Goal: Transaction & Acquisition: Purchase product/service

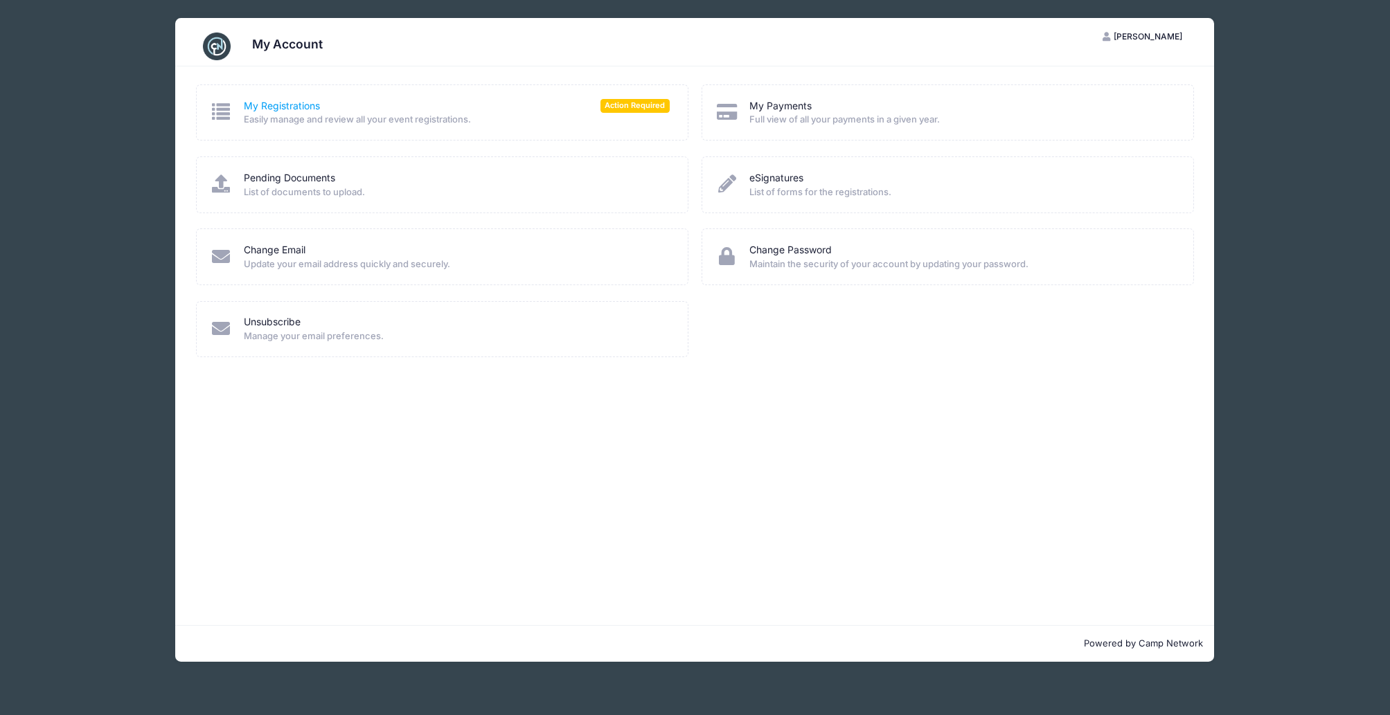
click at [296, 108] on link "My Registrations" at bounding box center [282, 106] width 76 height 15
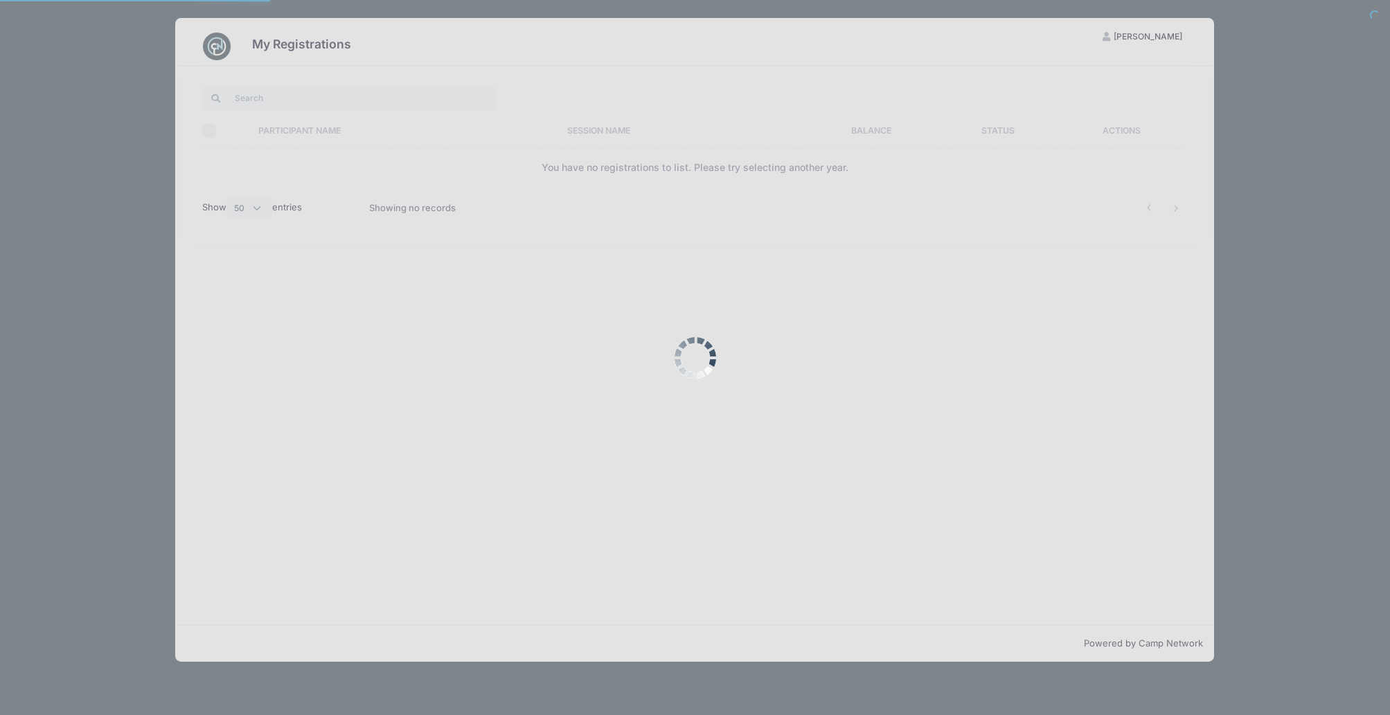
select select "50"
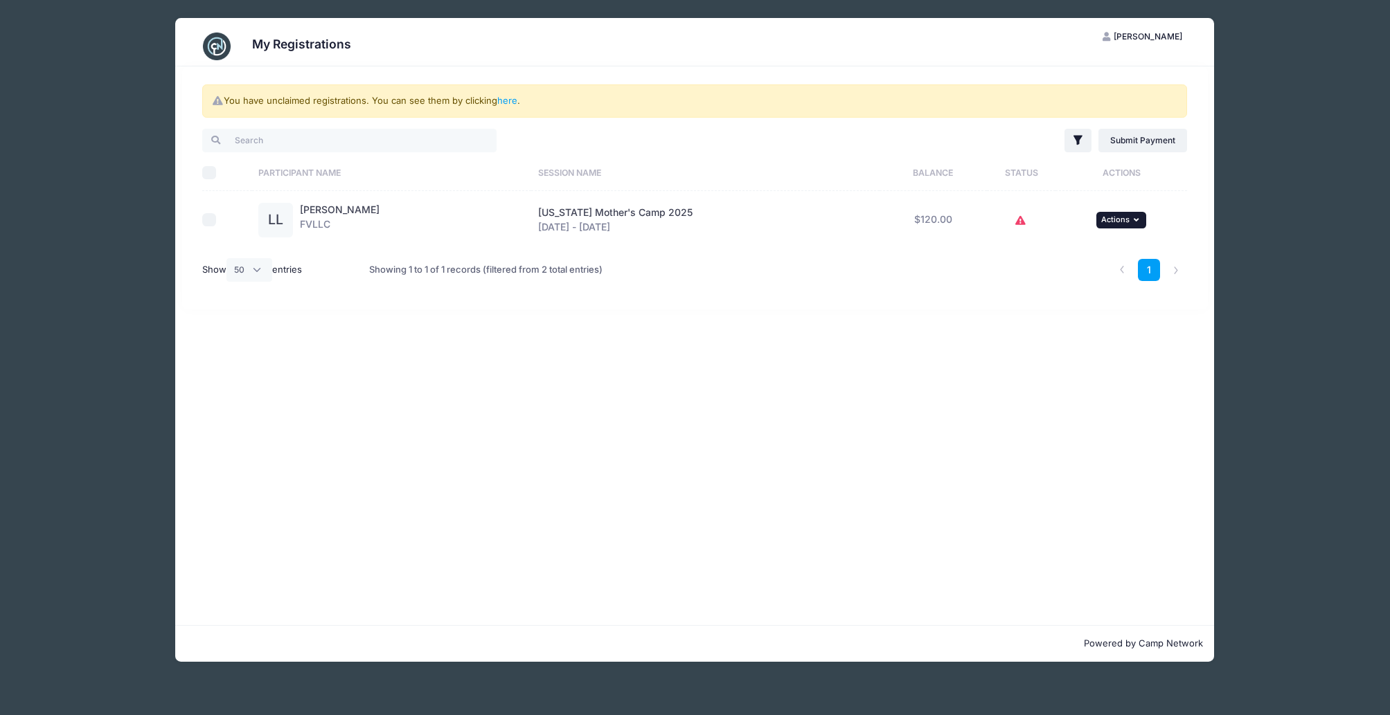
click at [1101, 220] on span "Actions" at bounding box center [1115, 220] width 28 height 10
click at [1077, 279] on link "Submit Payment" at bounding box center [1074, 277] width 125 height 26
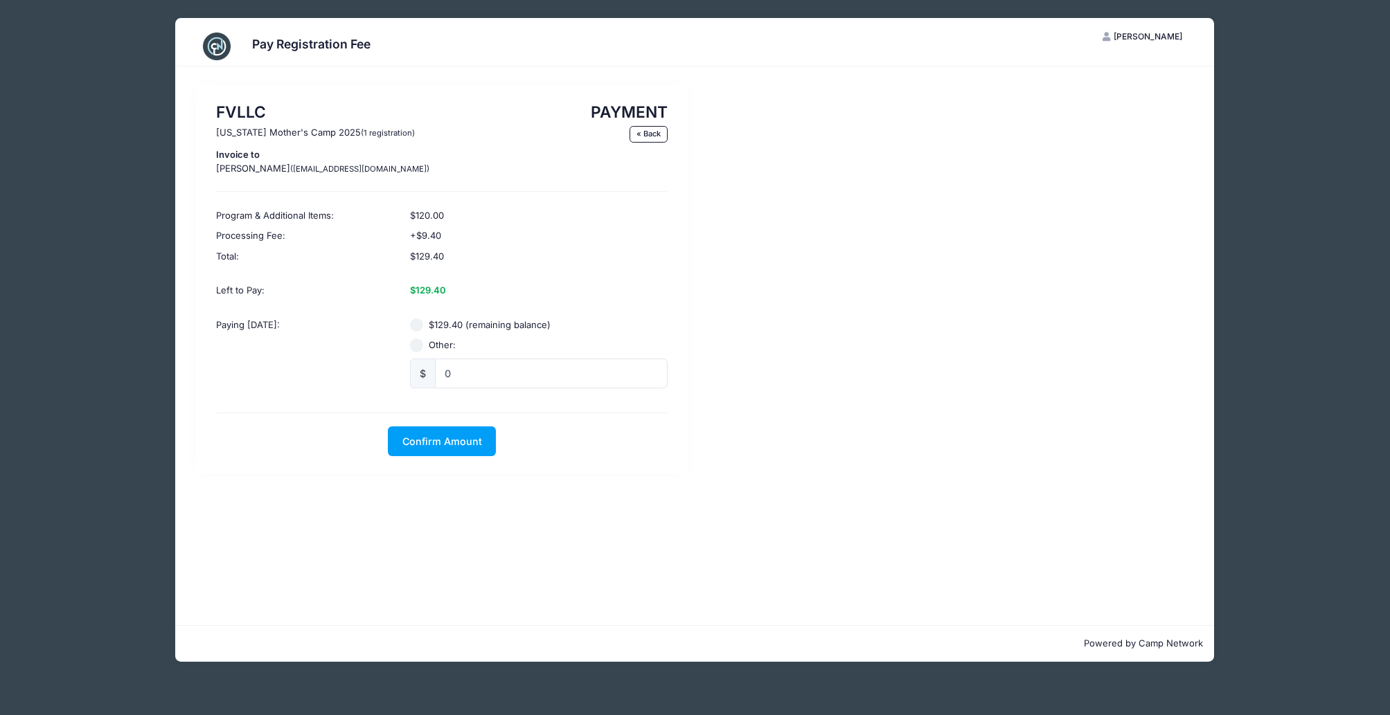
click at [416, 323] on input "$129.40 (remaining balance)" at bounding box center [417, 325] width 14 height 14
radio input "true"
click at [451, 441] on span "Confirm Amount" at bounding box center [442, 442] width 80 height 12
click at [457, 436] on button "Pay with Card" at bounding box center [442, 442] width 95 height 30
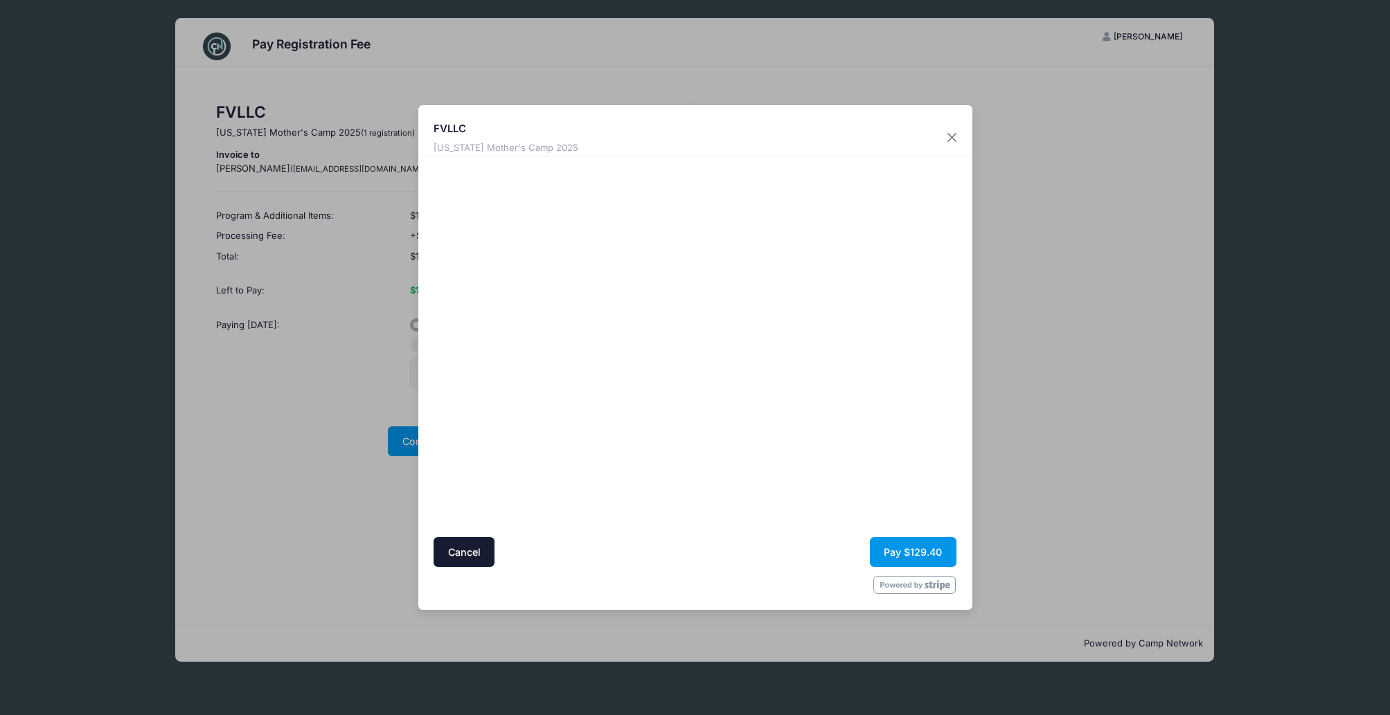
click at [892, 557] on button "Pay $129.40" at bounding box center [913, 552] width 87 height 30
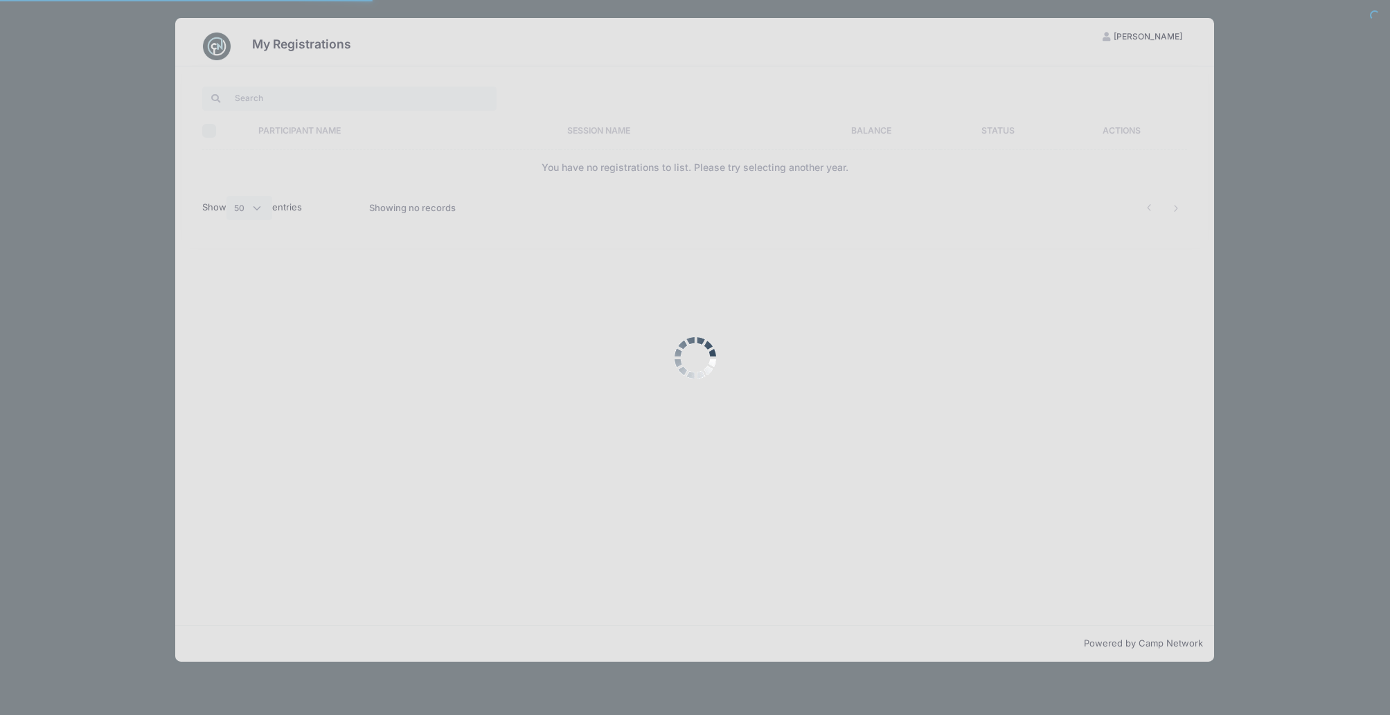
select select "50"
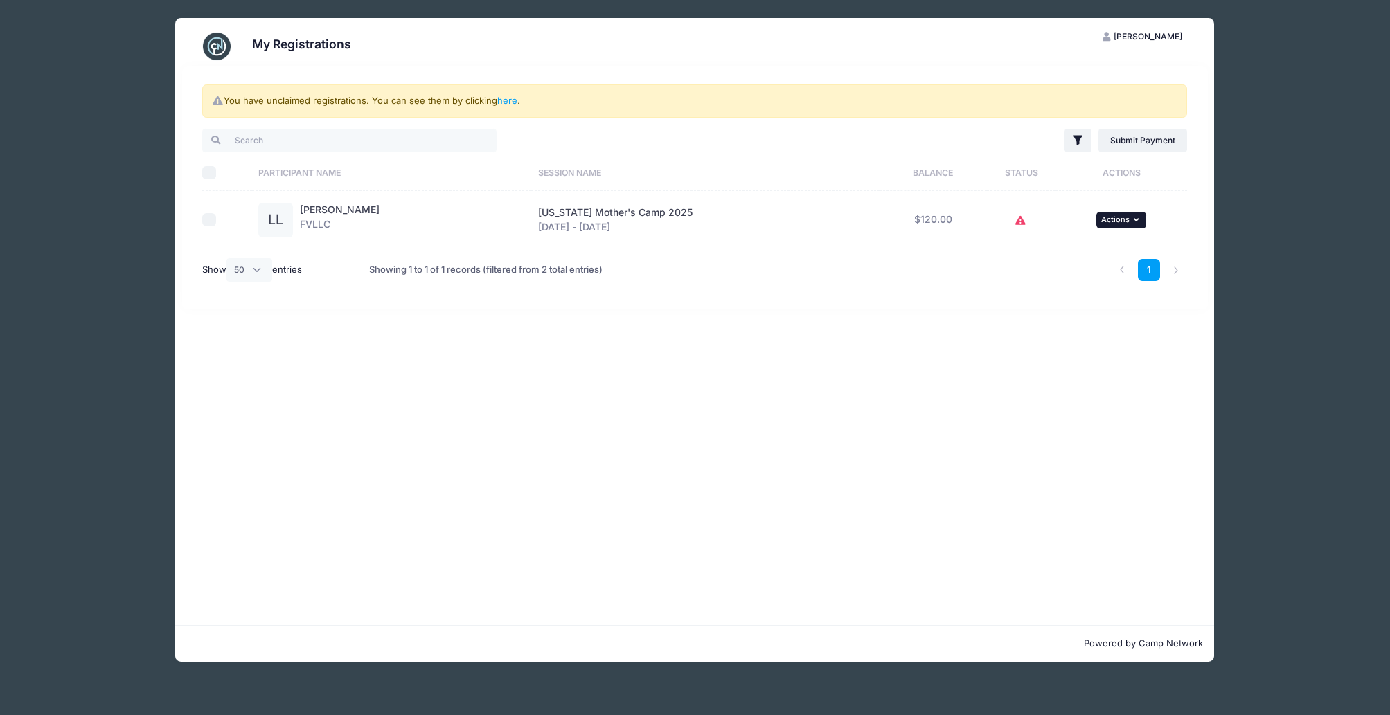
click at [1101, 216] on span "Actions" at bounding box center [1115, 220] width 28 height 10
click at [1036, 251] on link "View Registration" at bounding box center [1074, 250] width 125 height 26
